Goal: Task Accomplishment & Management: Manage account settings

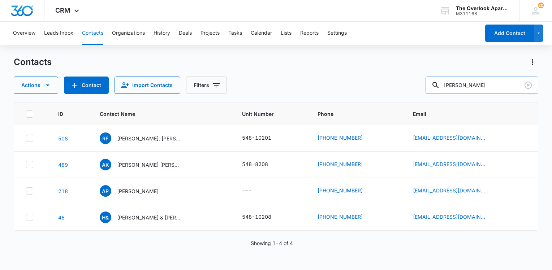
drag, startPoint x: 481, startPoint y: 71, endPoint x: 472, endPoint y: 82, distance: 13.6
click at [481, 71] on div "Contacts Actions Contact Import Contacts Filters [PERSON_NAME]" at bounding box center [276, 75] width 524 height 38
click at [472, 93] on input "[PERSON_NAME]" at bounding box center [481, 85] width 113 height 17
click at [475, 85] on input "[PERSON_NAME]" at bounding box center [481, 85] width 113 height 17
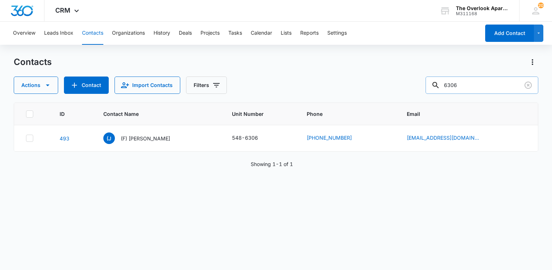
click at [495, 88] on input "6306" at bounding box center [481, 85] width 113 height 17
type input "6302"
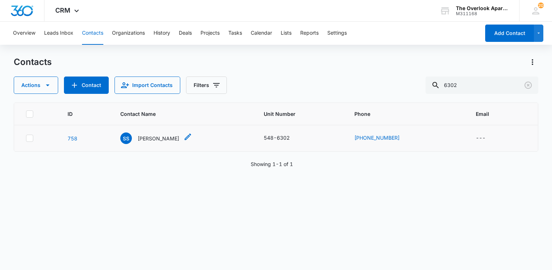
click at [155, 138] on p "[PERSON_NAME]" at bounding box center [159, 139] width 42 height 8
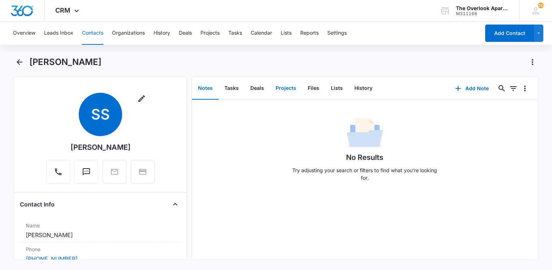
drag, startPoint x: 299, startPoint y: 93, endPoint x: 305, endPoint y: 90, distance: 6.6
click at [300, 92] on div "Notes Tasks Deals Projects Files Lists History" at bounding box center [320, 88] width 256 height 23
click at [321, 84] on button "Files" at bounding box center [313, 88] width 23 height 22
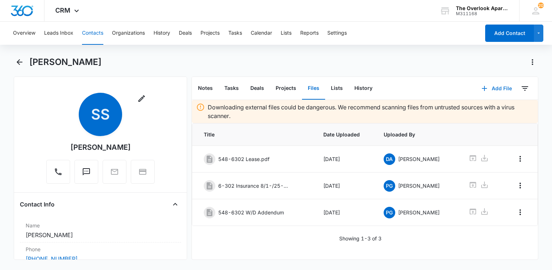
click at [501, 93] on button "Add File" at bounding box center [496, 88] width 45 height 17
click at [497, 113] on button "Upload Files" at bounding box center [491, 111] width 55 height 11
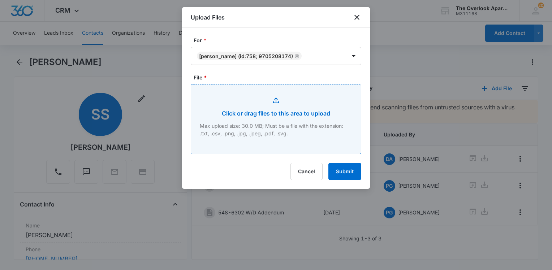
click at [277, 118] on input "File *" at bounding box center [276, 118] width 170 height 69
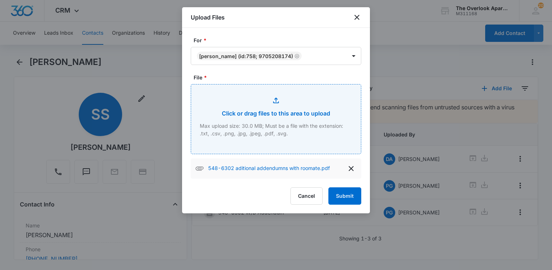
click at [293, 126] on input "File *" at bounding box center [276, 118] width 170 height 69
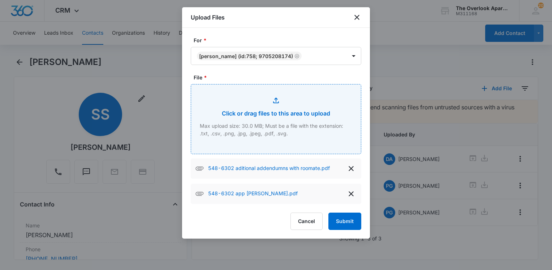
click at [295, 112] on input "File *" at bounding box center [276, 118] width 170 height 69
type input "C:\fakepath\548-6302 lease with roomate add on.pdf"
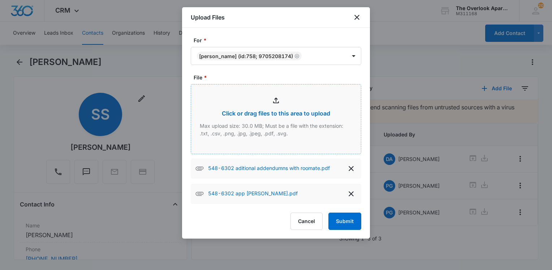
click at [107, 76] on div at bounding box center [276, 135] width 552 height 270
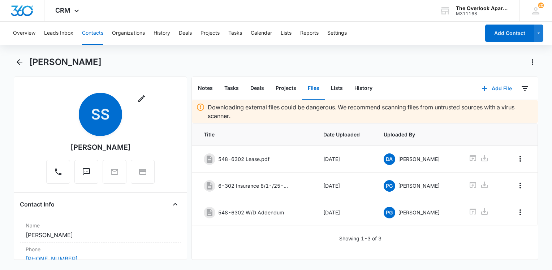
click at [487, 88] on button "Add File" at bounding box center [496, 88] width 45 height 17
click at [486, 110] on div "Upload Files" at bounding box center [486, 111] width 29 height 5
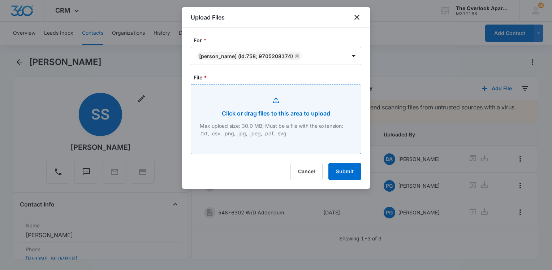
click at [286, 104] on input "File *" at bounding box center [276, 118] width 170 height 69
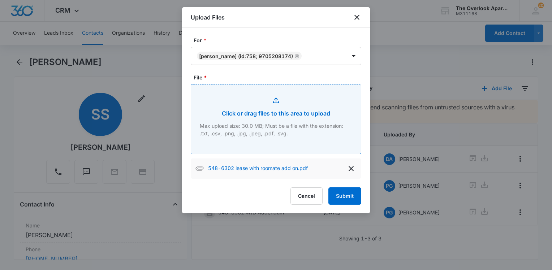
click at [241, 127] on input "File *" at bounding box center [276, 118] width 170 height 69
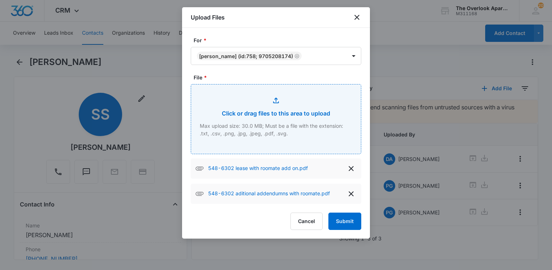
click at [286, 120] on input "File *" at bounding box center [276, 118] width 170 height 69
type input "C:\fakepath\548-6302 app [PERSON_NAME].pdf"
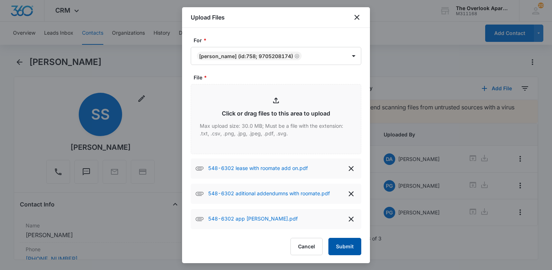
drag, startPoint x: 338, startPoint y: 241, endPoint x: 334, endPoint y: 229, distance: 12.9
click at [338, 241] on button "Submit" at bounding box center [344, 246] width 33 height 17
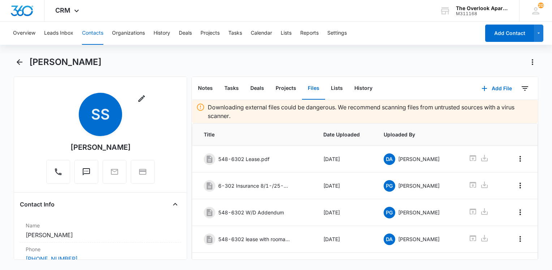
click at [97, 38] on button "Contacts" at bounding box center [92, 33] width 21 height 23
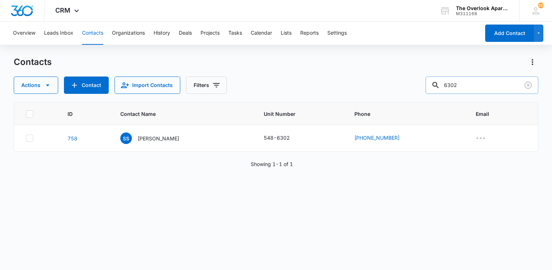
click at [489, 84] on input "6302" at bounding box center [481, 85] width 113 height 17
click at [490, 84] on input "6302" at bounding box center [481, 85] width 113 height 17
type input "10105"
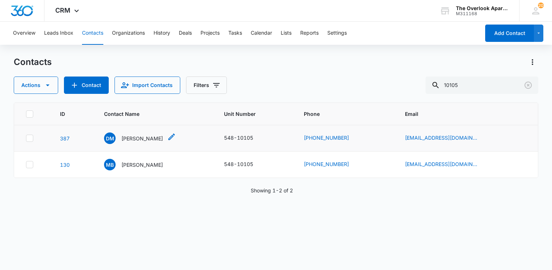
click at [153, 139] on p "[PERSON_NAME]" at bounding box center [142, 139] width 42 height 8
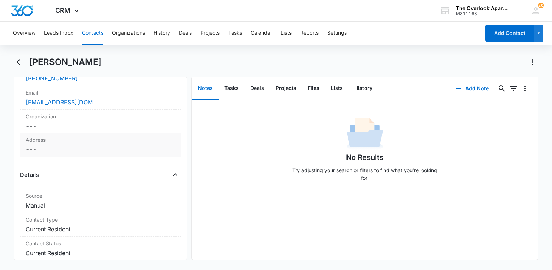
scroll to position [325, 0]
